Goal: Navigation & Orientation: Find specific page/section

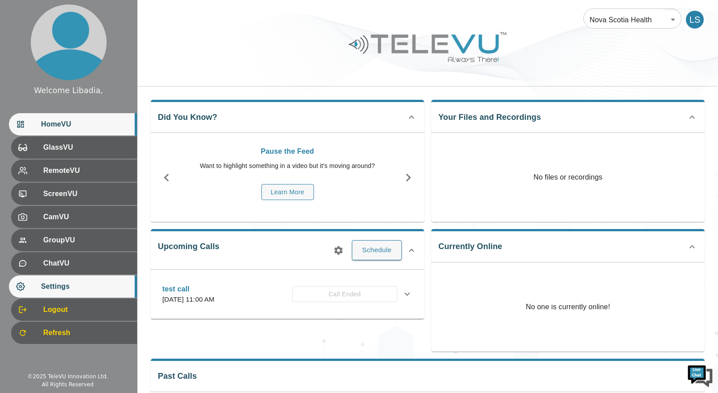
click at [61, 287] on span "Settings" at bounding box center [85, 286] width 89 height 11
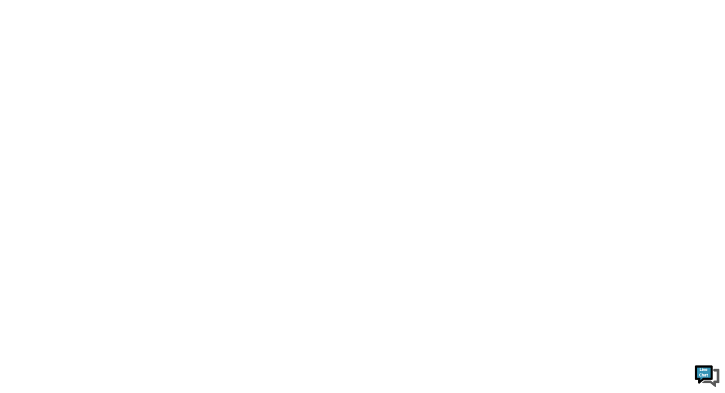
click at [476, 0] on html at bounding box center [362, 0] width 725 height 0
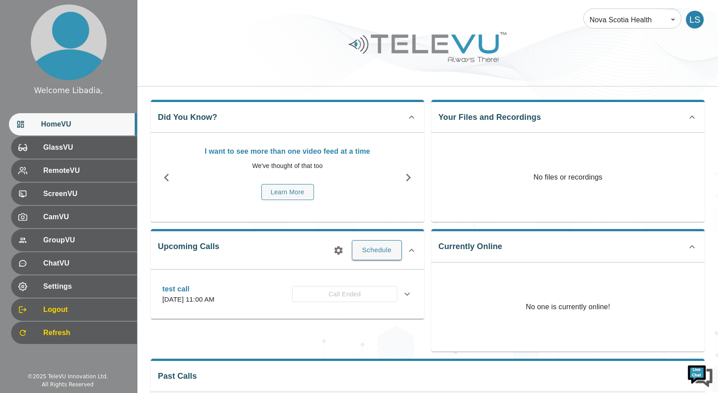
click at [668, 19] on body "Welcome Libadia, HomeVU GlassVU RemoteVU ScreenVU CamVU GroupVU ChatVU Settings…" at bounding box center [359, 296] width 718 height 593
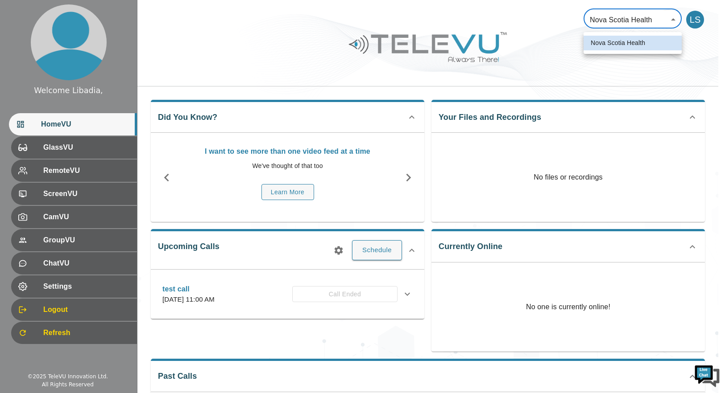
click at [539, 47] on div at bounding box center [362, 196] width 725 height 393
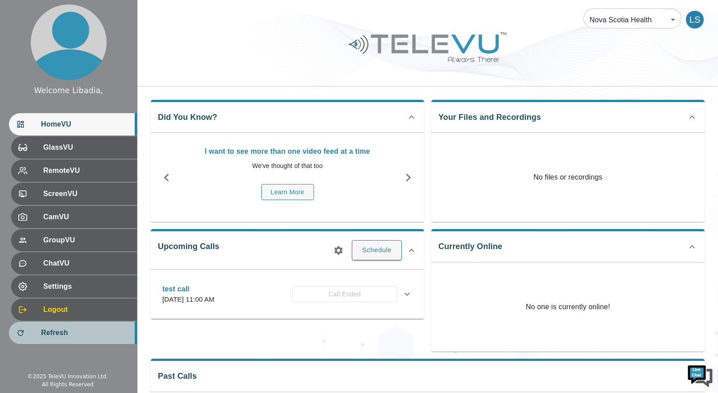
click at [66, 338] on span "Refresh" at bounding box center [85, 333] width 89 height 11
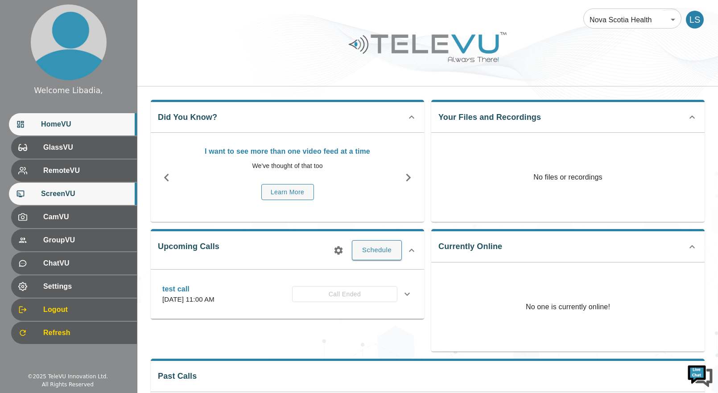
click at [67, 194] on span "ScreenVU" at bounding box center [85, 194] width 89 height 11
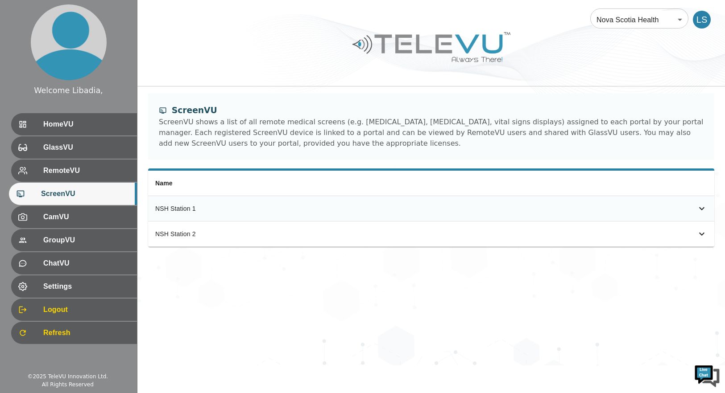
click at [700, 207] on icon "simple table" at bounding box center [701, 208] width 11 height 11
click at [699, 208] on icon "simple table" at bounding box center [701, 208] width 11 height 11
click at [700, 210] on icon "simple table" at bounding box center [701, 208] width 11 height 11
click at [700, 233] on icon "simple table" at bounding box center [701, 234] width 11 height 11
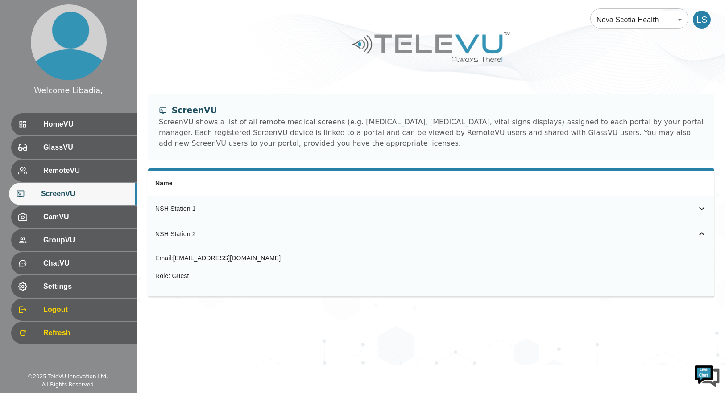
click at [700, 234] on icon "simple table" at bounding box center [701, 233] width 5 height 3
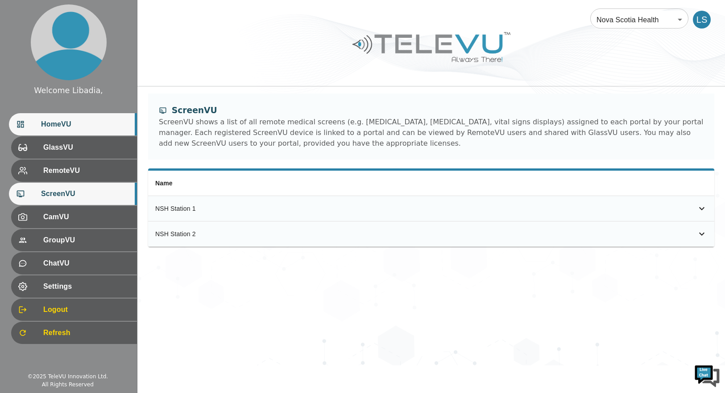
click at [64, 124] on span "HomeVU" at bounding box center [85, 124] width 89 height 11
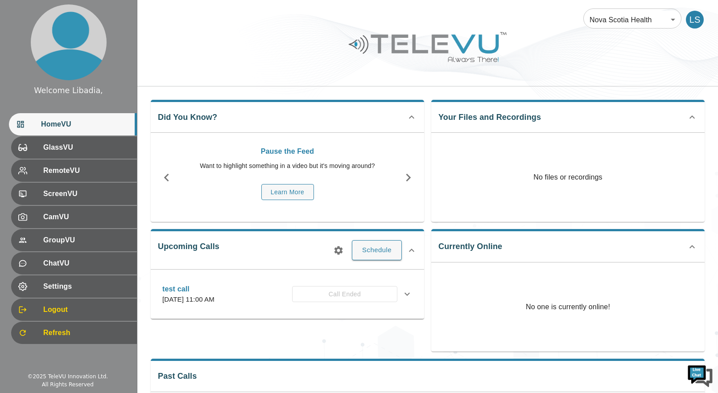
click at [272, 34] on div at bounding box center [427, 54] width 581 height 50
